Goal: Task Accomplishment & Management: Complete application form

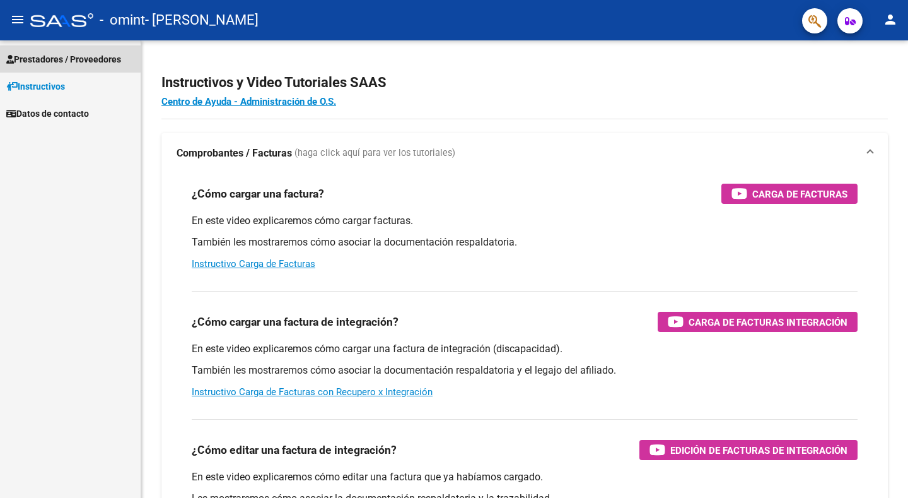
click at [74, 61] on span "Prestadores / Proveedores" at bounding box center [63, 59] width 115 height 14
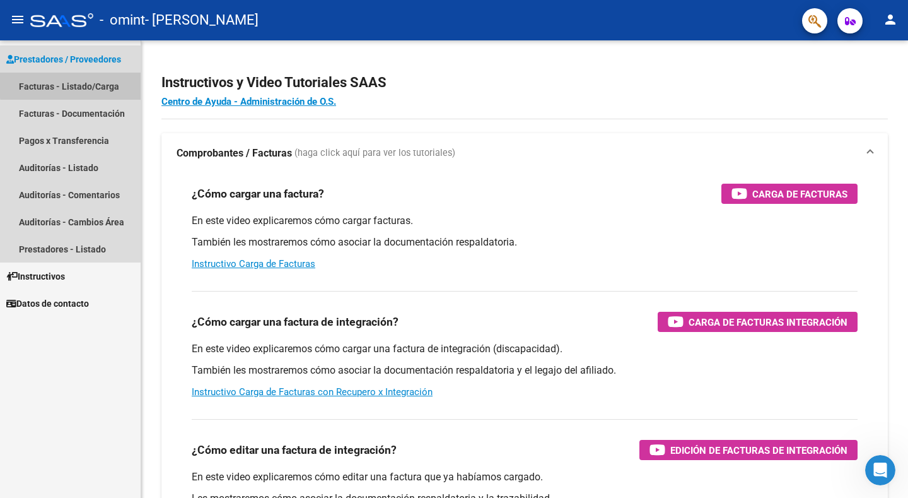
click at [76, 85] on link "Facturas - Listado/Carga" at bounding box center [70, 86] width 141 height 27
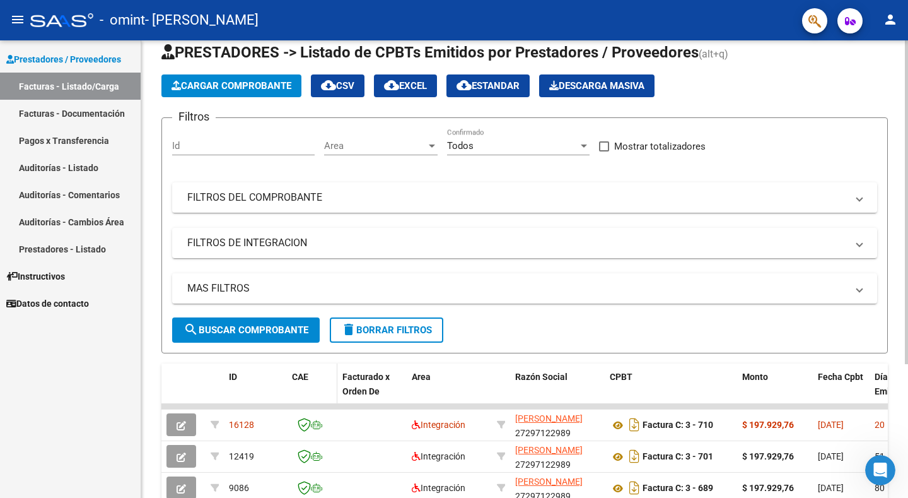
scroll to position [126, 0]
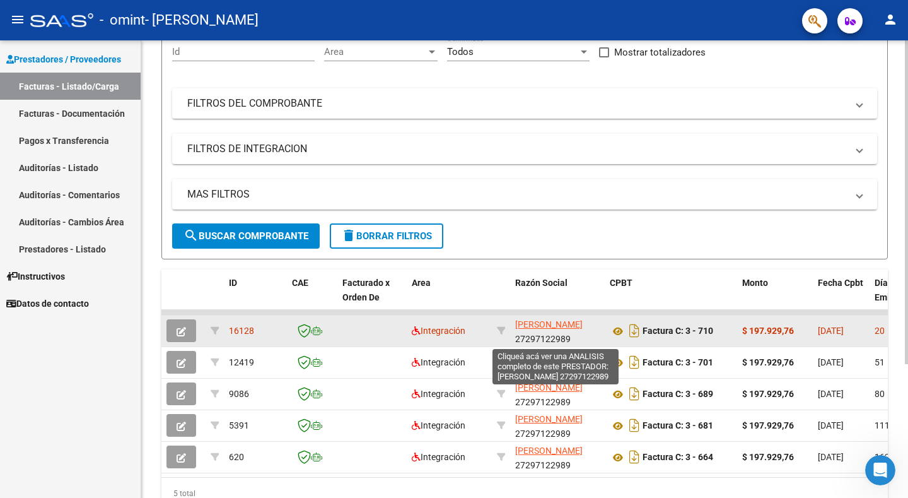
click at [532, 323] on span "[PERSON_NAME]" at bounding box center [548, 324] width 67 height 10
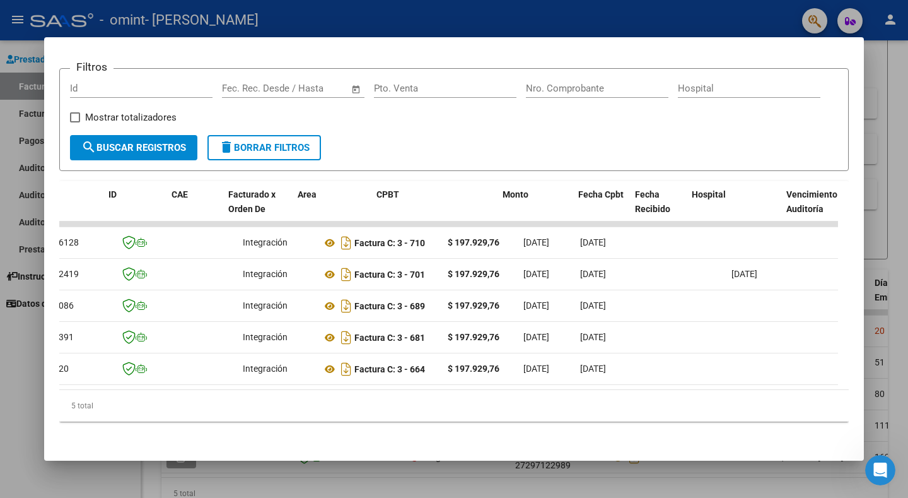
scroll to position [0, 0]
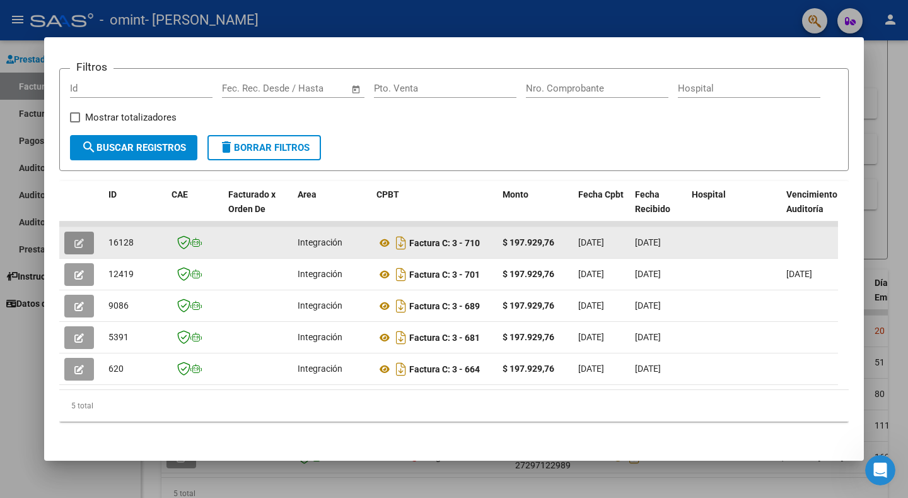
click at [78, 238] on icon "button" at bounding box center [78, 242] width 9 height 9
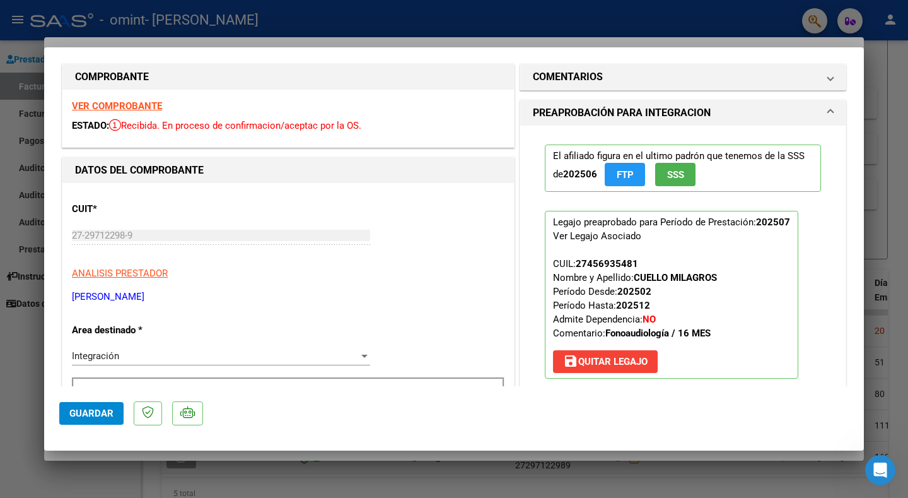
scroll to position [7, 0]
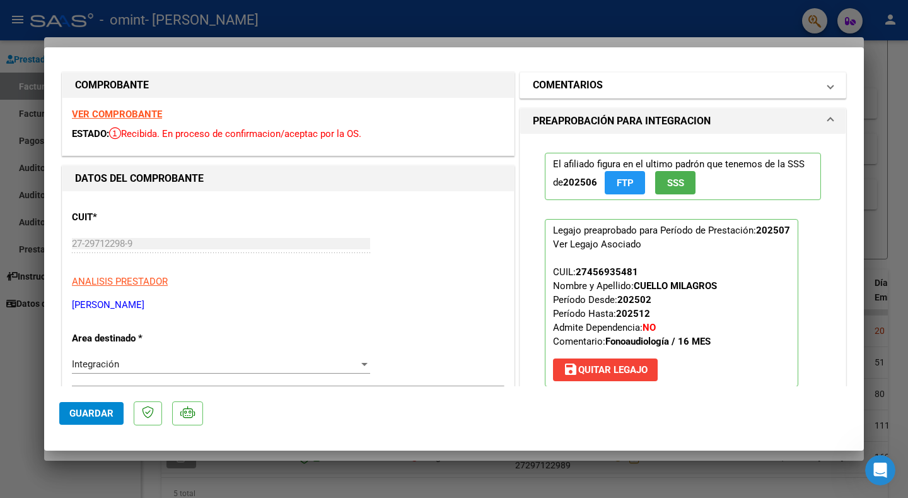
click at [816, 83] on span "COMENTARIOS" at bounding box center [680, 85] width 295 height 15
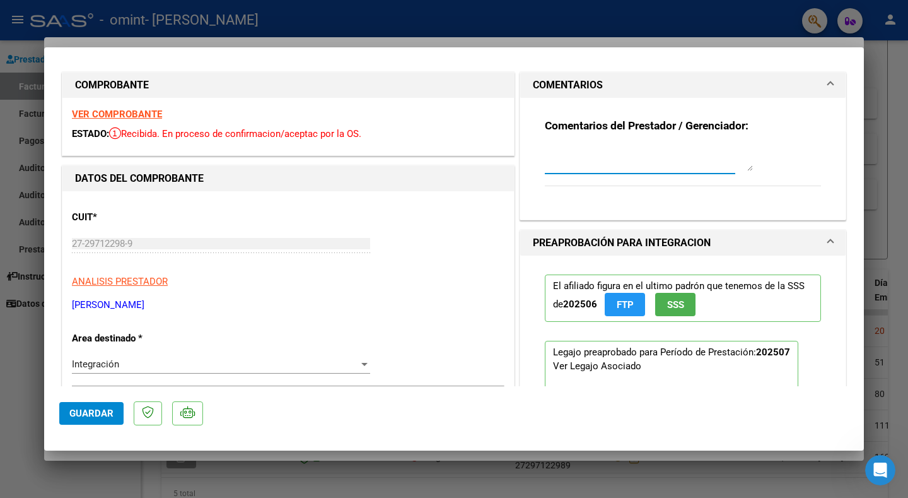
click at [596, 165] on textarea at bounding box center [649, 158] width 208 height 25
click at [823, 83] on mat-expansion-panel-header "COMENTARIOS" at bounding box center [682, 85] width 325 height 25
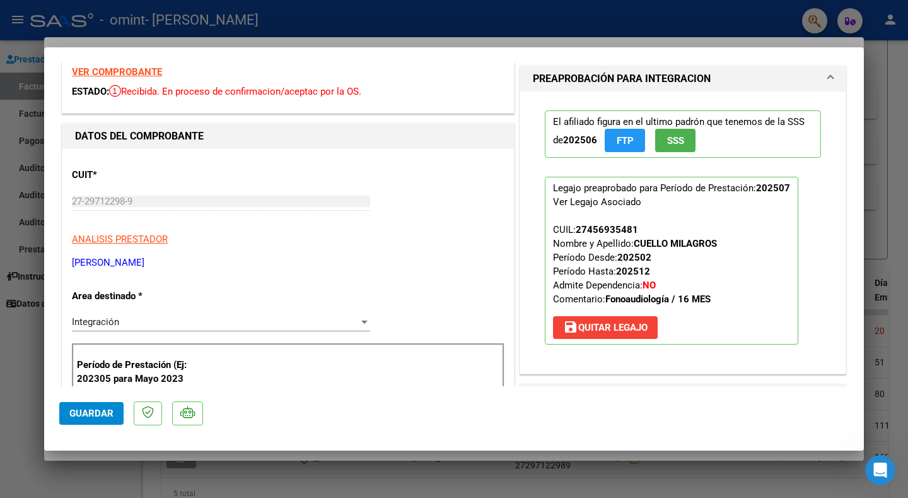
scroll to position [0, 0]
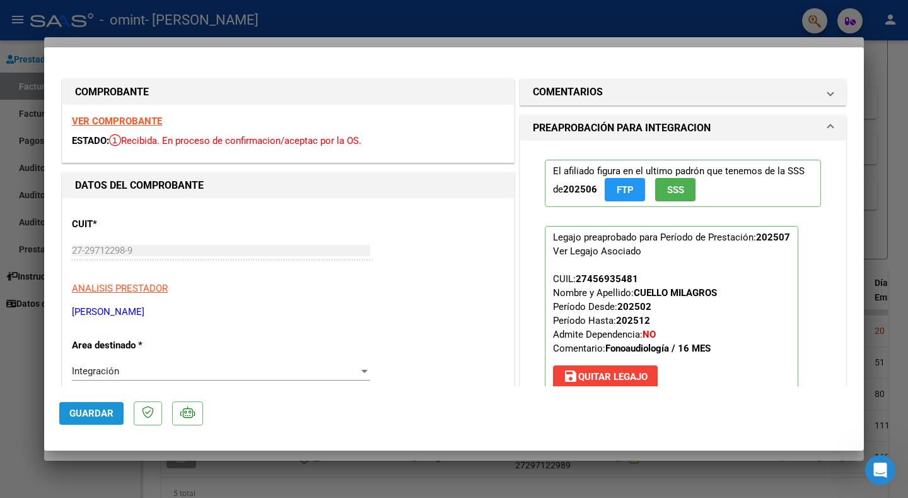
click at [105, 416] on span "Guardar" at bounding box center [91, 412] width 44 height 11
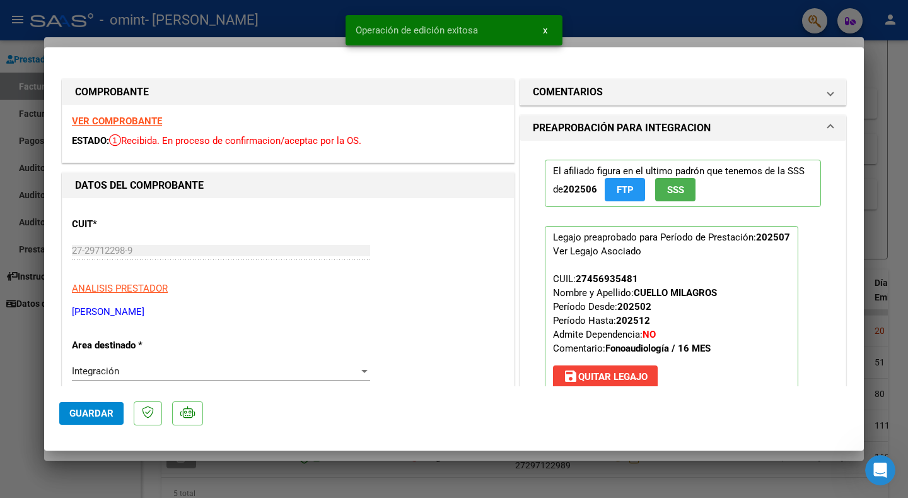
click at [544, 27] on span "x" at bounding box center [545, 30] width 4 height 11
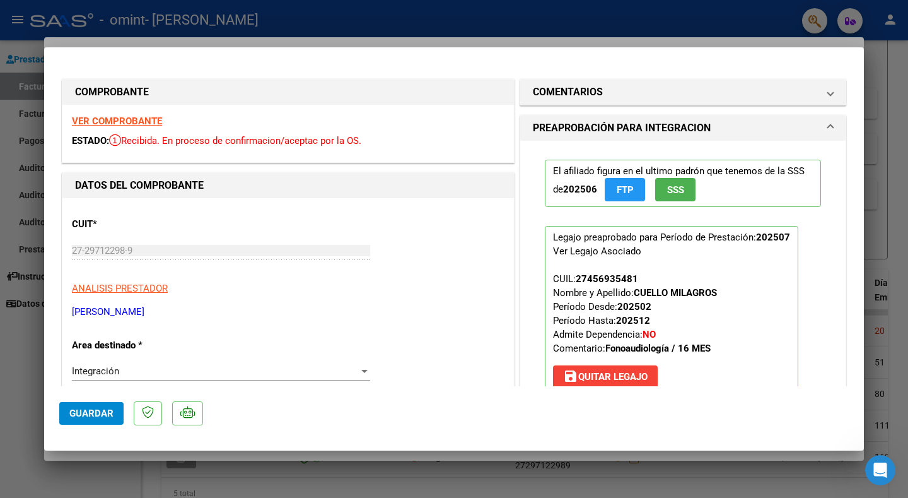
click at [873, 63] on div at bounding box center [454, 249] width 908 height 498
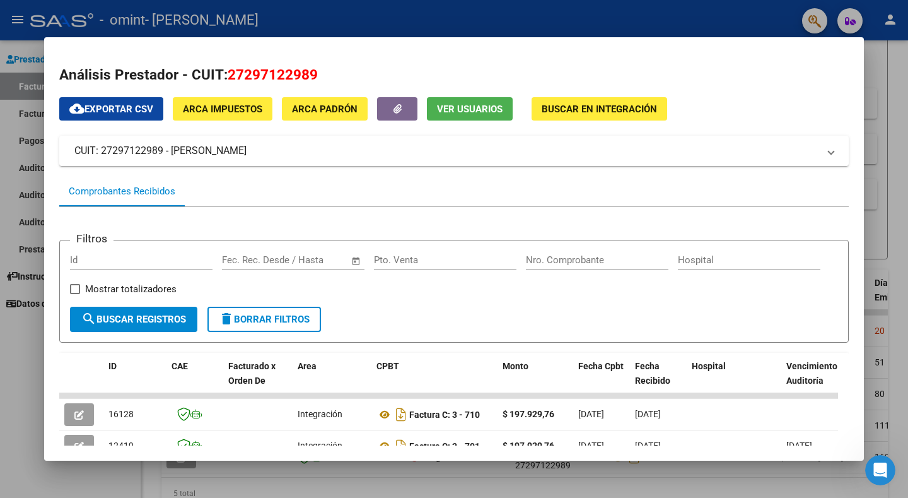
click at [897, 88] on div at bounding box center [454, 249] width 908 height 498
